Goal: Contribute content: Contribute content

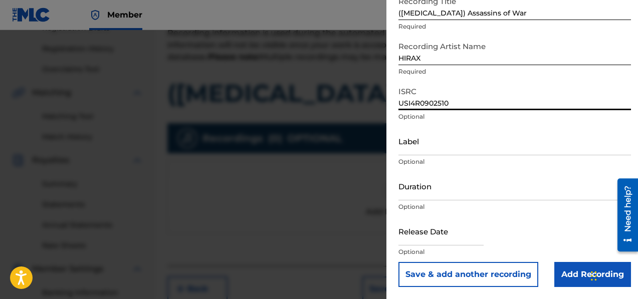
scroll to position [203, 0]
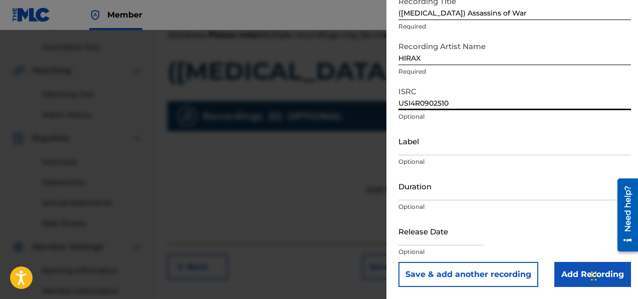
type input "USI4R0902510"
click at [479, 275] on button "Save & add another recording" at bounding box center [468, 274] width 140 height 25
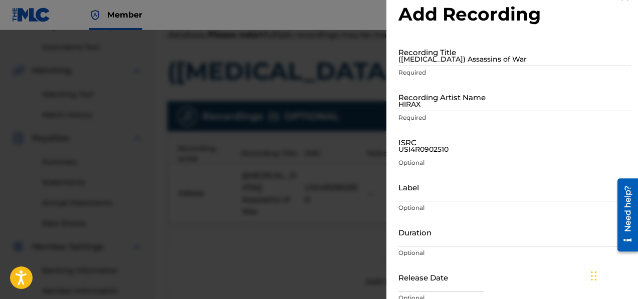
scroll to position [0, 0]
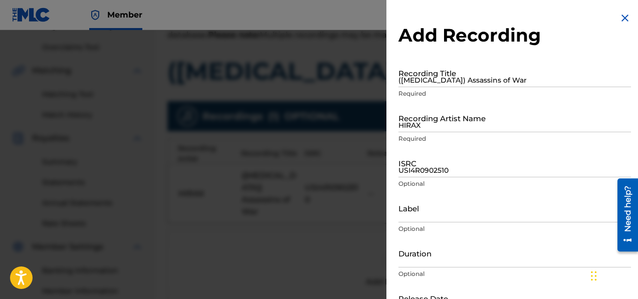
click at [444, 76] on input "([MEDICAL_DATA]) Assassins of War" at bounding box center [514, 73] width 233 height 29
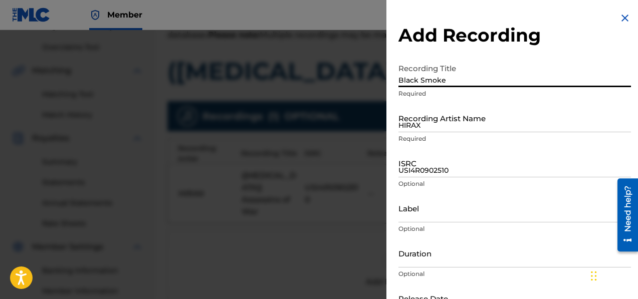
type input "Black Smoke"
click at [436, 124] on input "HIRAX" at bounding box center [514, 118] width 233 height 29
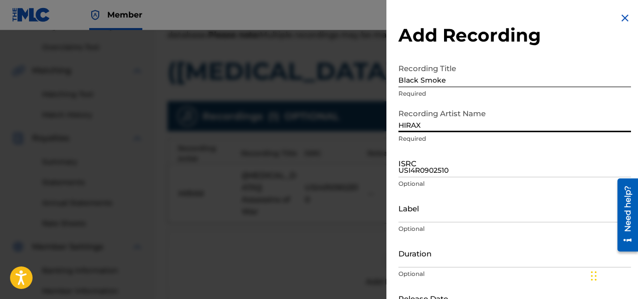
type input "HIRAX"
click at [432, 173] on input "USI4R0902510" at bounding box center [514, 163] width 233 height 29
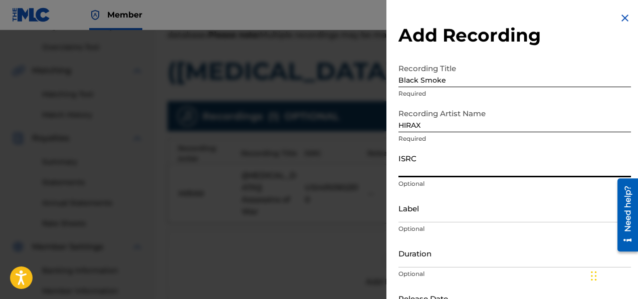
paste input "DEA451311680"
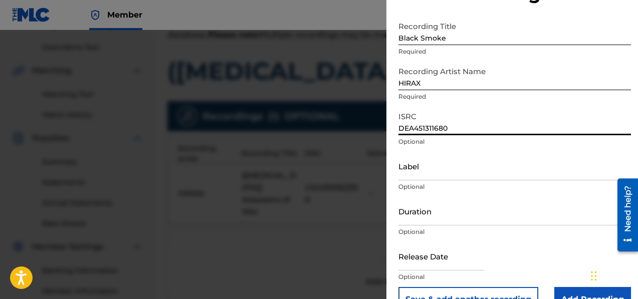
scroll to position [67, 0]
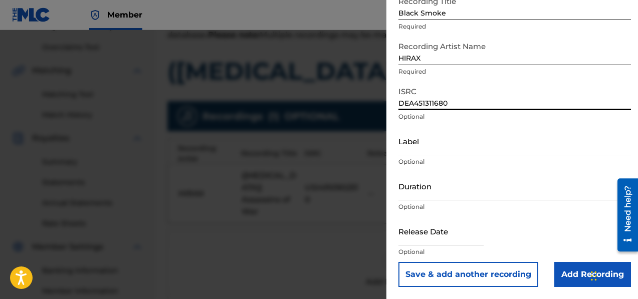
type input "DEA451311680"
click at [485, 272] on button "Save & add another recording" at bounding box center [468, 274] width 140 height 25
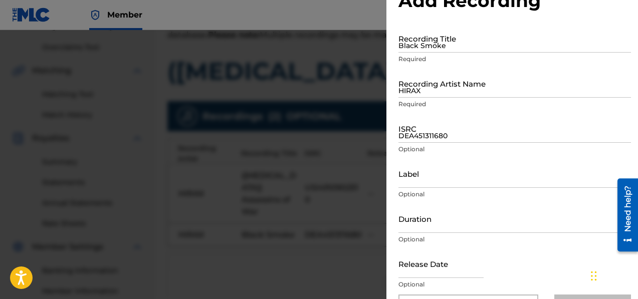
scroll to position [0, 0]
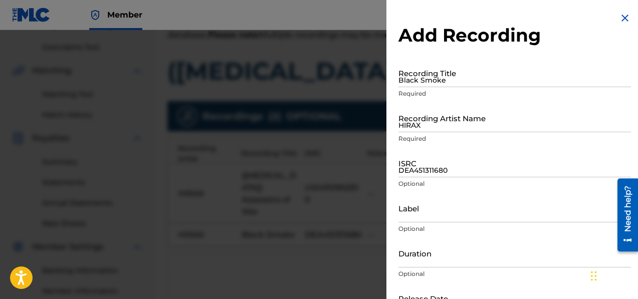
click at [465, 83] on input "Black Smoke" at bounding box center [514, 73] width 233 height 29
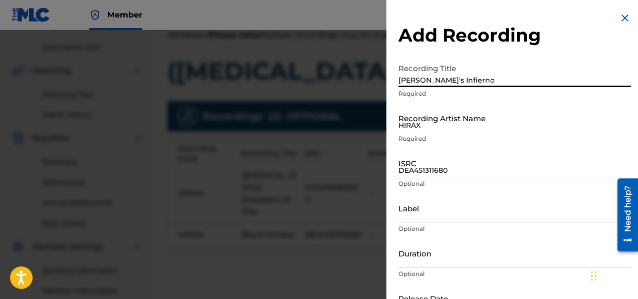
type input "[PERSON_NAME]'s Infierno"
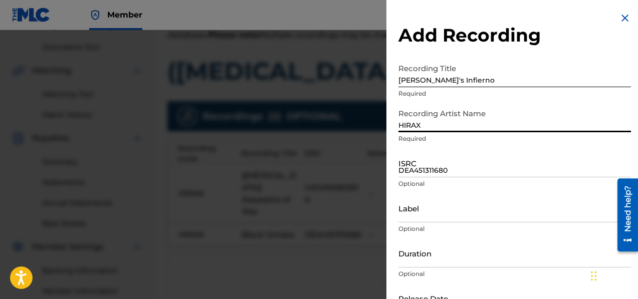
type input "HIRAX"
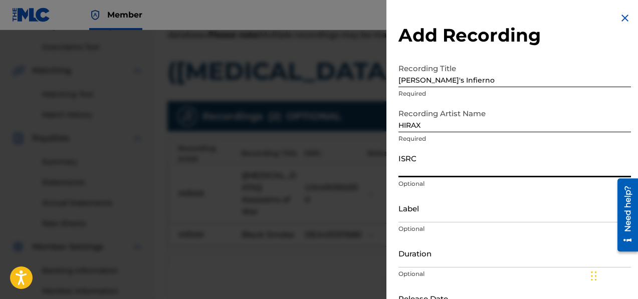
paste input "USI4R0902496"
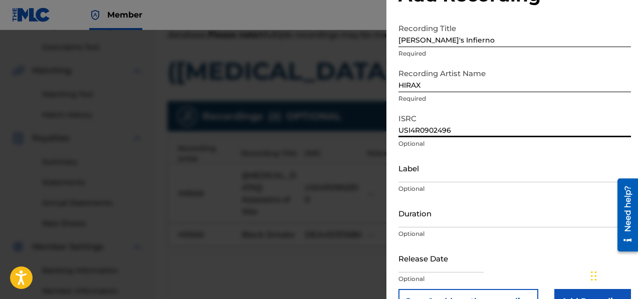
scroll to position [67, 0]
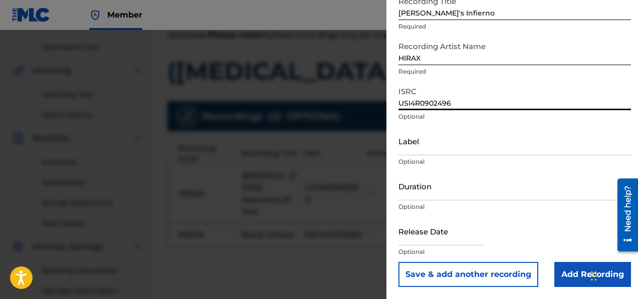
type input "USI4R0902496"
click at [476, 270] on button "Save & add another recording" at bounding box center [468, 274] width 140 height 25
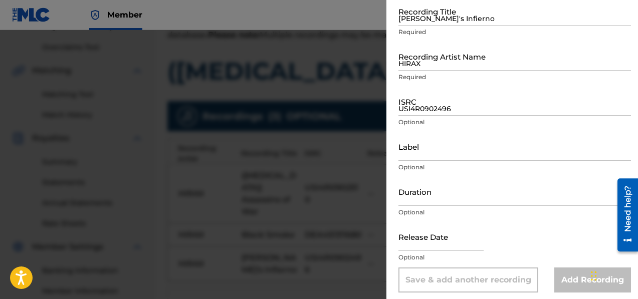
scroll to position [0, 0]
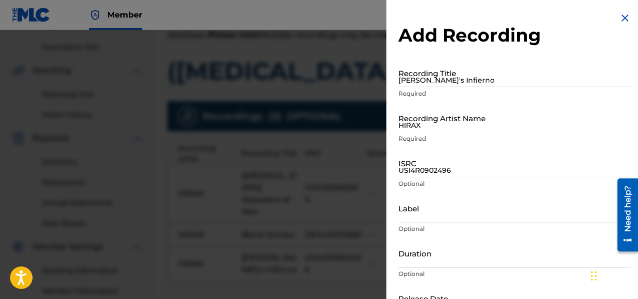
click at [440, 75] on input "[PERSON_NAME]'s Infierno" at bounding box center [514, 73] width 233 height 29
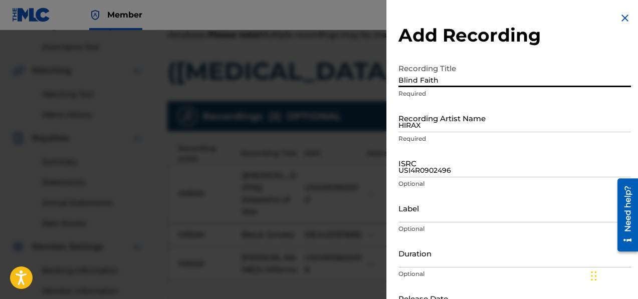
type input "Blind Faith"
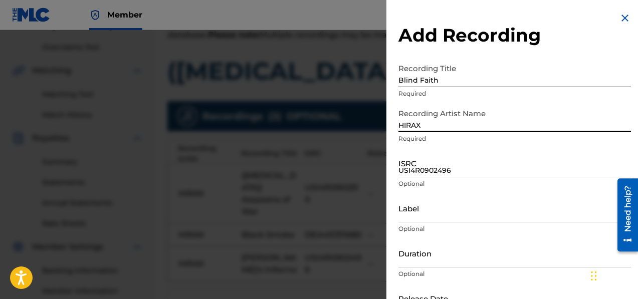
type input "HIRAX"
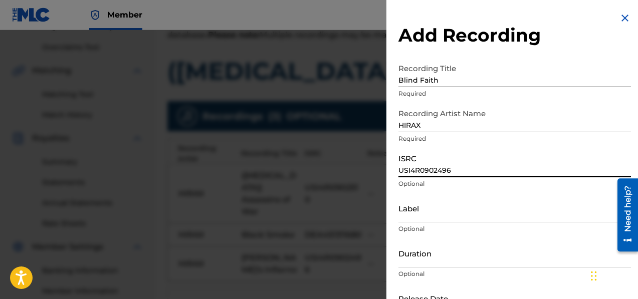
click at [449, 166] on input "USI4R0902496" at bounding box center [514, 163] width 233 height 29
paste input "USI4R0902497"
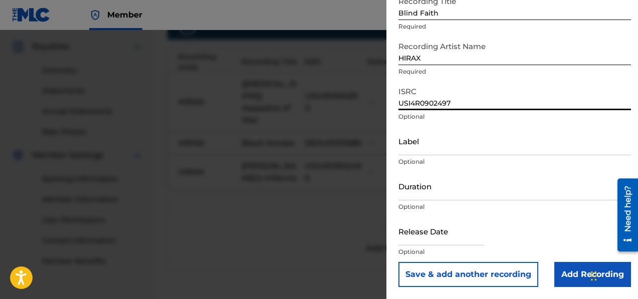
scroll to position [299, 0]
type input "USI4R0902497"
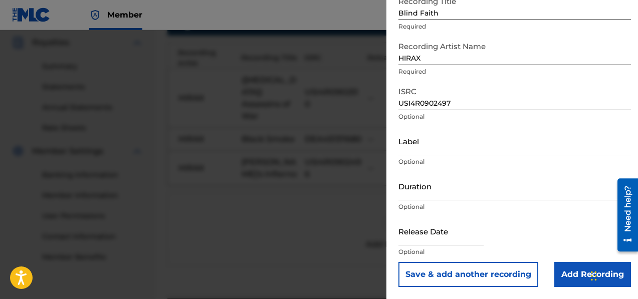
click at [486, 277] on button "Save & add another recording" at bounding box center [468, 274] width 140 height 25
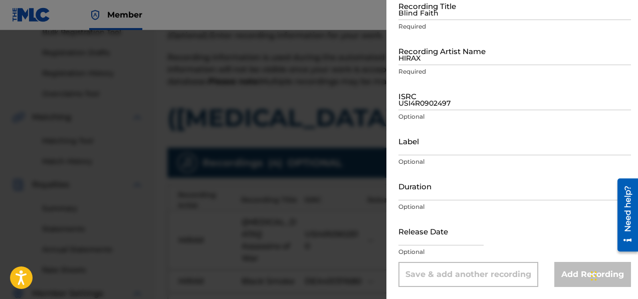
scroll to position [149, 0]
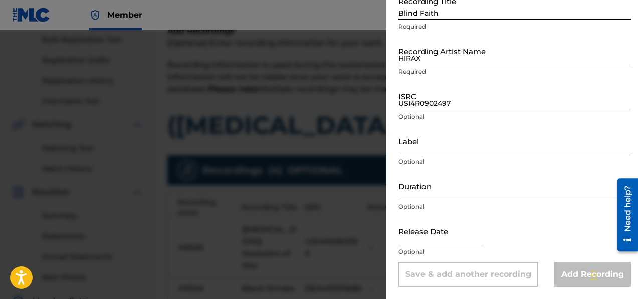
click at [435, 16] on input "Blind Faith" at bounding box center [514, 5] width 233 height 29
type input "([MEDICAL_DATA]) Assassins of War"
click at [438, 59] on input "HIRAX" at bounding box center [514, 51] width 233 height 29
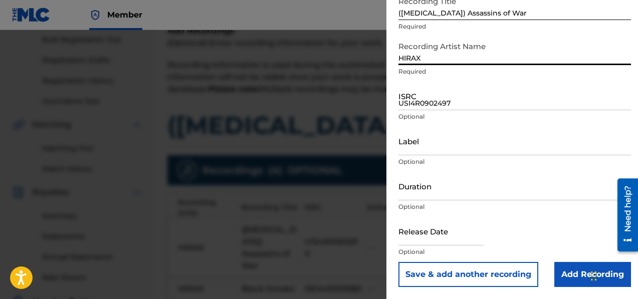
type input "HIRAX"
click at [469, 102] on input "USI4R0902497" at bounding box center [514, 96] width 233 height 29
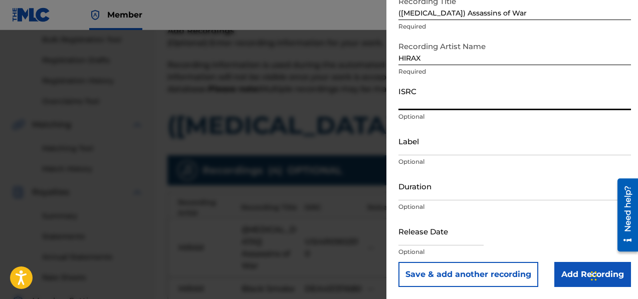
paste input "USI4R0902510"
type input "USI4R0902510"
click at [448, 277] on button "Save & add another recording" at bounding box center [468, 274] width 140 height 25
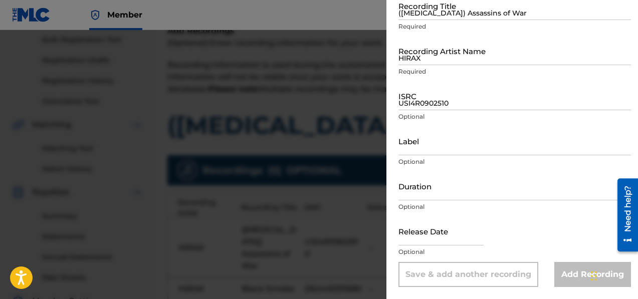
click at [432, 13] on input "([MEDICAL_DATA]) Assassins of War" at bounding box center [514, 5] width 233 height 29
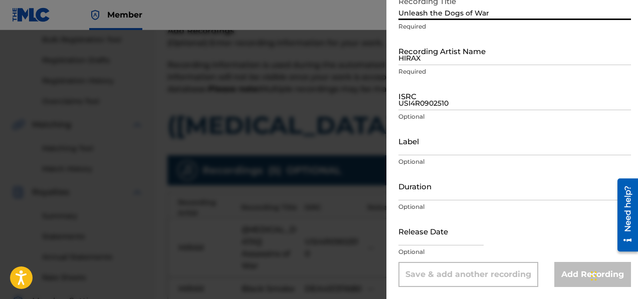
type input "Unleash the Dogs of War"
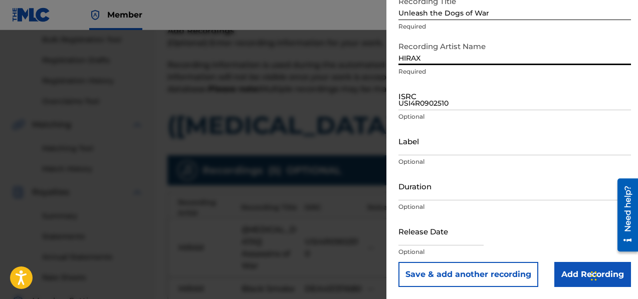
type input "HIRAX"
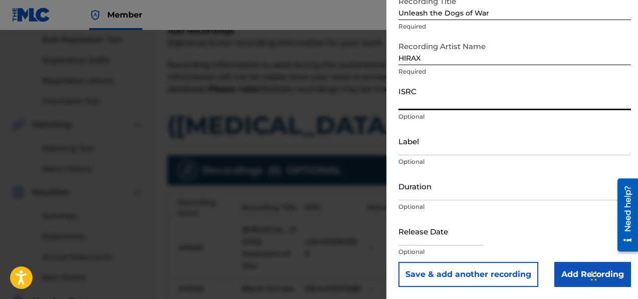
paste input "USI4R0902511"
type input "USI4R0902511"
click at [434, 268] on button "Save & add another recording" at bounding box center [468, 274] width 140 height 25
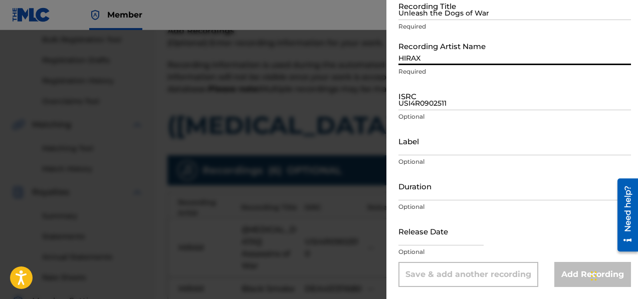
click at [412, 58] on input "HIRAX" at bounding box center [514, 51] width 233 height 29
type input "h"
type input "HIRAX"
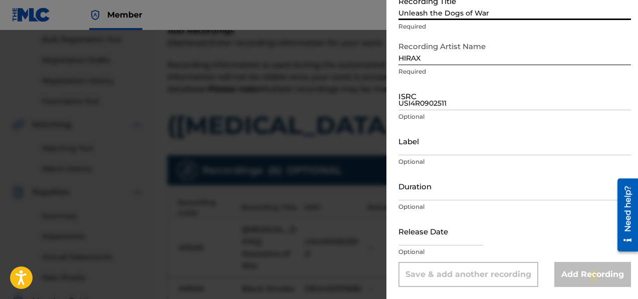
click at [411, 15] on input "Unleash the Dogs of War" at bounding box center [514, 5] width 233 height 29
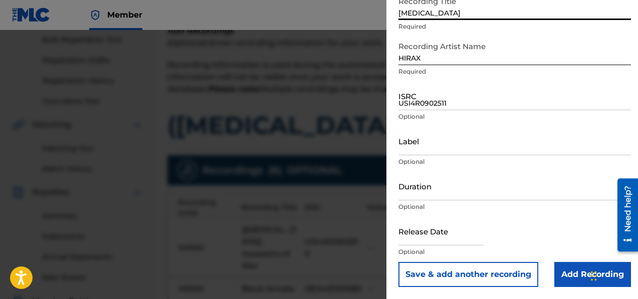
type input "[MEDICAL_DATA]"
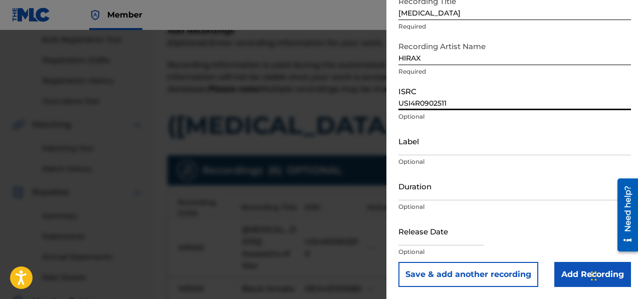
click at [420, 109] on input "USI4R0902511" at bounding box center [514, 96] width 233 height 29
paste input "USI4R0902503"
type input "USI4R0902503"
click at [480, 271] on button "Save & add another recording" at bounding box center [468, 274] width 140 height 25
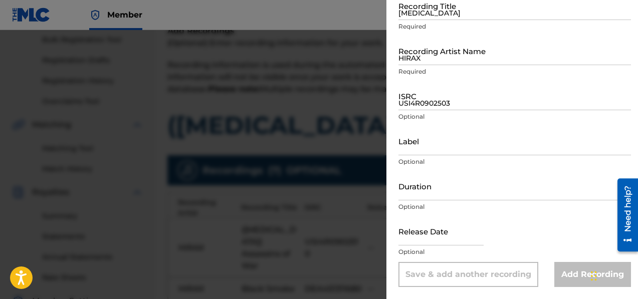
click at [441, 66] on div "Recording Artist Name [PERSON_NAME] Required" at bounding box center [514, 59] width 233 height 45
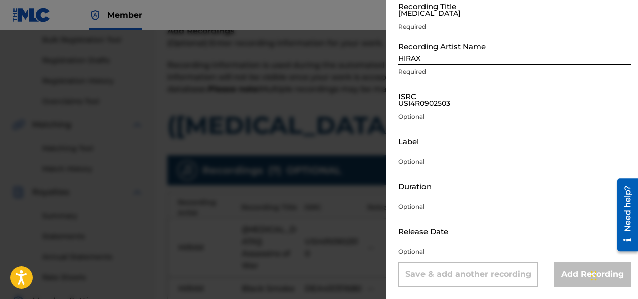
click at [440, 59] on input "HIRAX" at bounding box center [514, 51] width 233 height 29
type input "HIRAX"
click at [405, 19] on input "[MEDICAL_DATA]" at bounding box center [514, 5] width 233 height 29
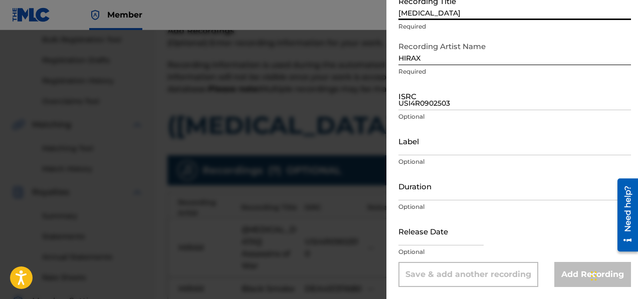
click at [414, 93] on input "USI4R0902503" at bounding box center [514, 96] width 233 height 29
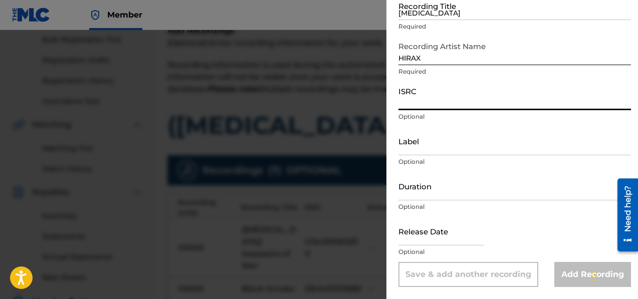
paste input "USI4R0902505"
type input "USI4R0902505"
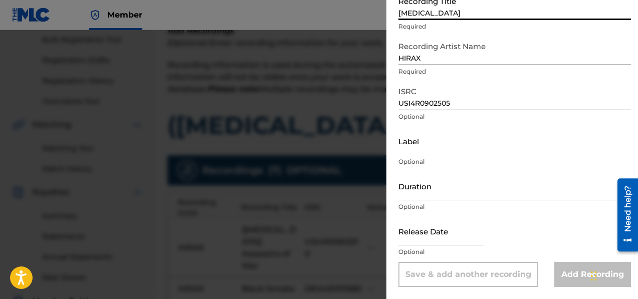
click at [407, 14] on input "[MEDICAL_DATA]" at bounding box center [514, 5] width 233 height 29
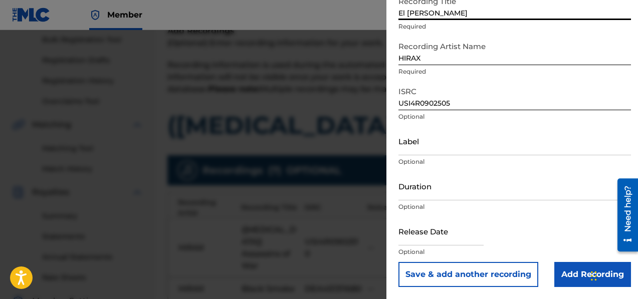
type input "El [PERSON_NAME]"
click at [461, 272] on button "Save & add another recording" at bounding box center [468, 274] width 140 height 25
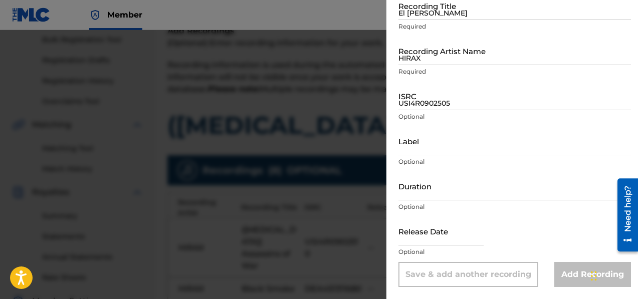
click at [437, 62] on input "HIRAX" at bounding box center [514, 51] width 233 height 29
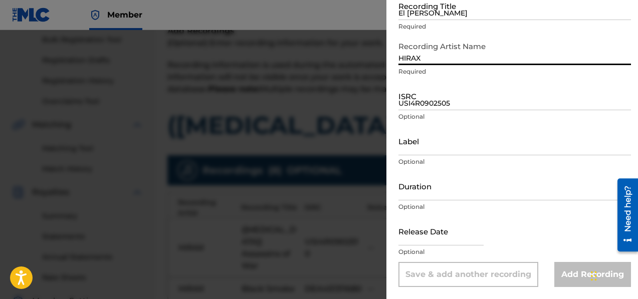
type input "HIRAX"
click at [406, 18] on input "El [PERSON_NAME]" at bounding box center [514, 5] width 233 height 29
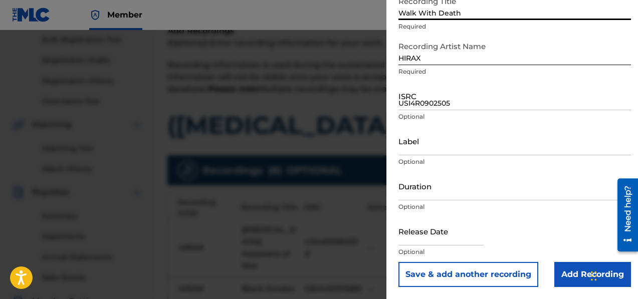
type input "Walk With Death"
click at [412, 97] on input "USI4R0902505" at bounding box center [514, 96] width 233 height 29
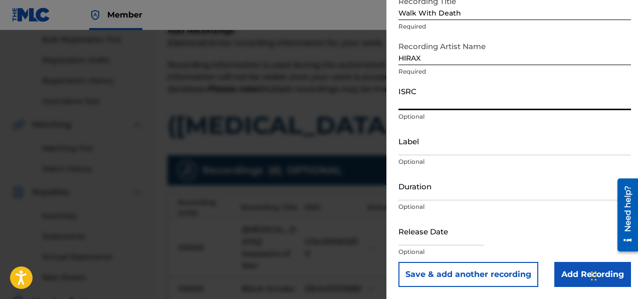
paste input "USI4R0902507"
type input "USI4R0902507"
click at [461, 269] on button "Save & add another recording" at bounding box center [468, 274] width 140 height 25
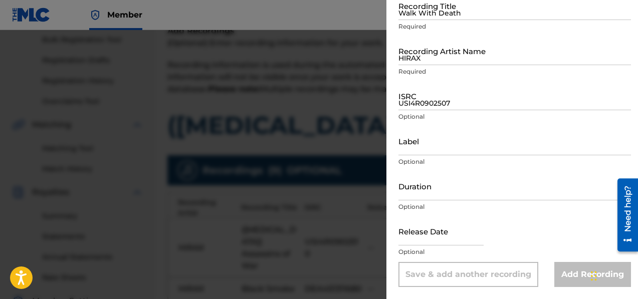
click at [438, 62] on input "HIRAX" at bounding box center [514, 51] width 233 height 29
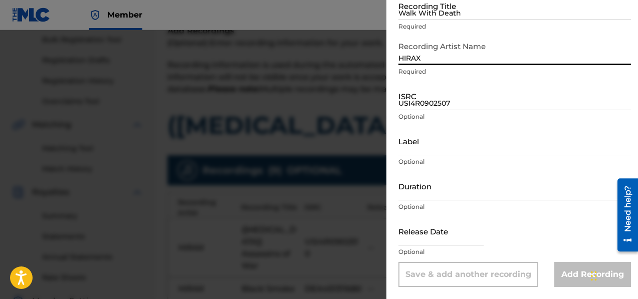
type input "HIRAX"
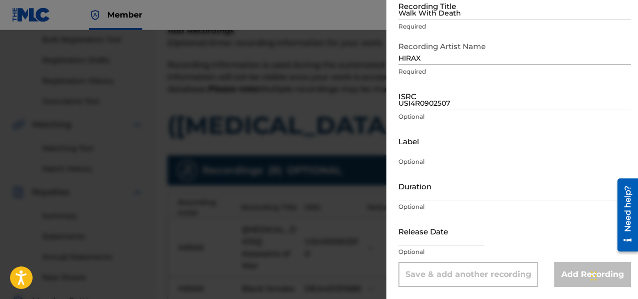
click at [397, 10] on div "Add Recording Recording Title Walk With Death Required Recording Artist Name [P…" at bounding box center [514, 116] width 257 height 366
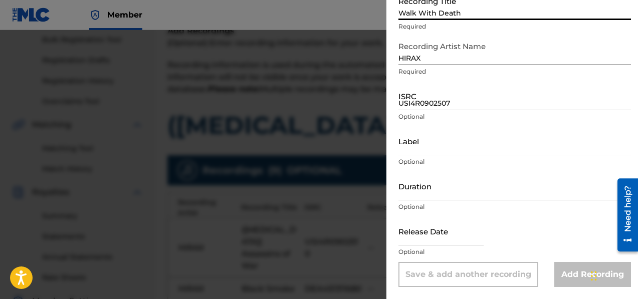
click at [399, 15] on input "Walk With Death" at bounding box center [514, 5] width 233 height 29
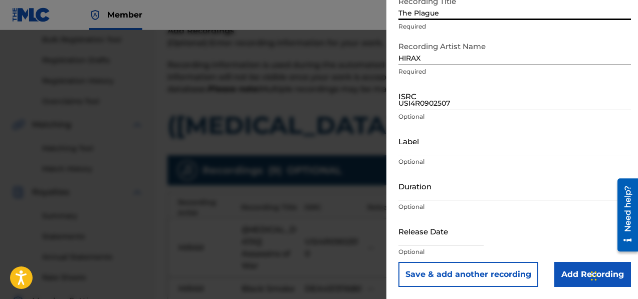
type input "The Plague"
click at [412, 103] on input "USI4R0902507" at bounding box center [514, 96] width 233 height 29
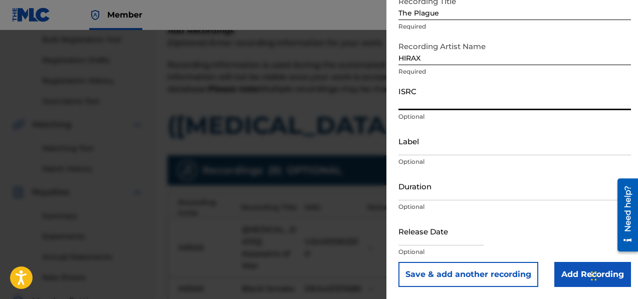
paste input "USI4R0902508"
type input "USI4R0902508"
click at [466, 271] on button "Save & add another recording" at bounding box center [468, 274] width 140 height 25
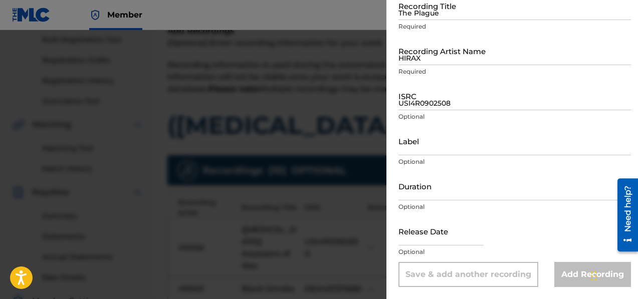
click at [432, 66] on div "Recording Artist Name [PERSON_NAME] Required" at bounding box center [514, 59] width 233 height 45
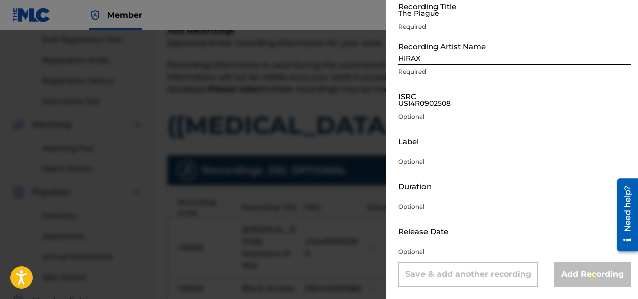
click at [433, 60] on input "HIRAX" at bounding box center [514, 51] width 233 height 29
type input "hi"
drag, startPoint x: 422, startPoint y: 61, endPoint x: 365, endPoint y: 55, distance: 57.4
click at [365, 56] on div "Add Recording Recording Title The Plague Required Recording Artist Name hi Requ…" at bounding box center [319, 164] width 638 height 269
type input "HIRAX"
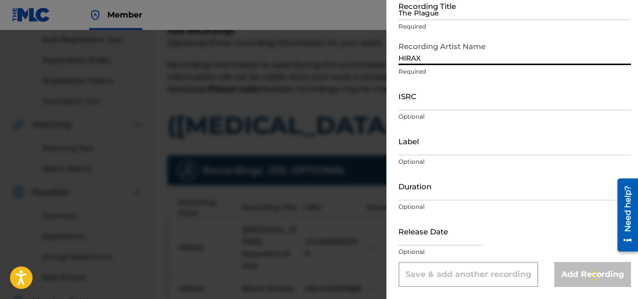
click at [410, 20] on input "The Plague" at bounding box center [514, 5] width 233 height 29
